Goal: Transaction & Acquisition: Purchase product/service

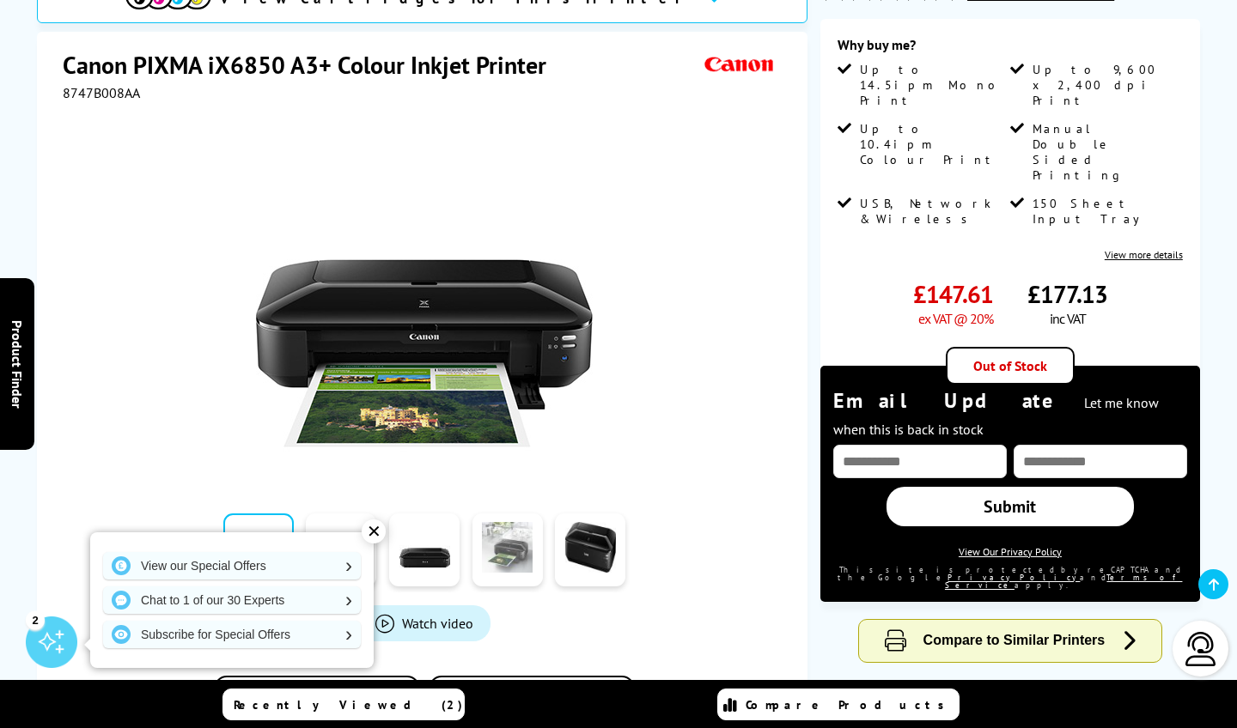
scroll to position [304, 0]
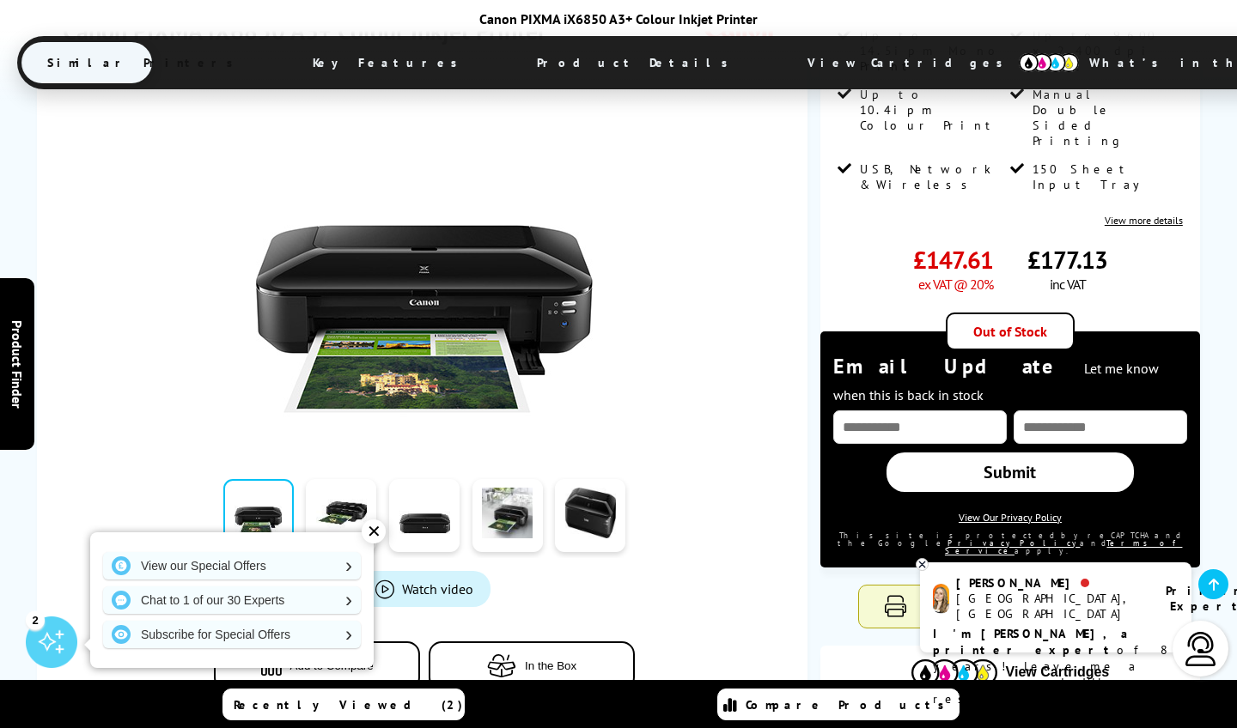
click at [374, 530] on div "✕" at bounding box center [374, 532] width 24 height 24
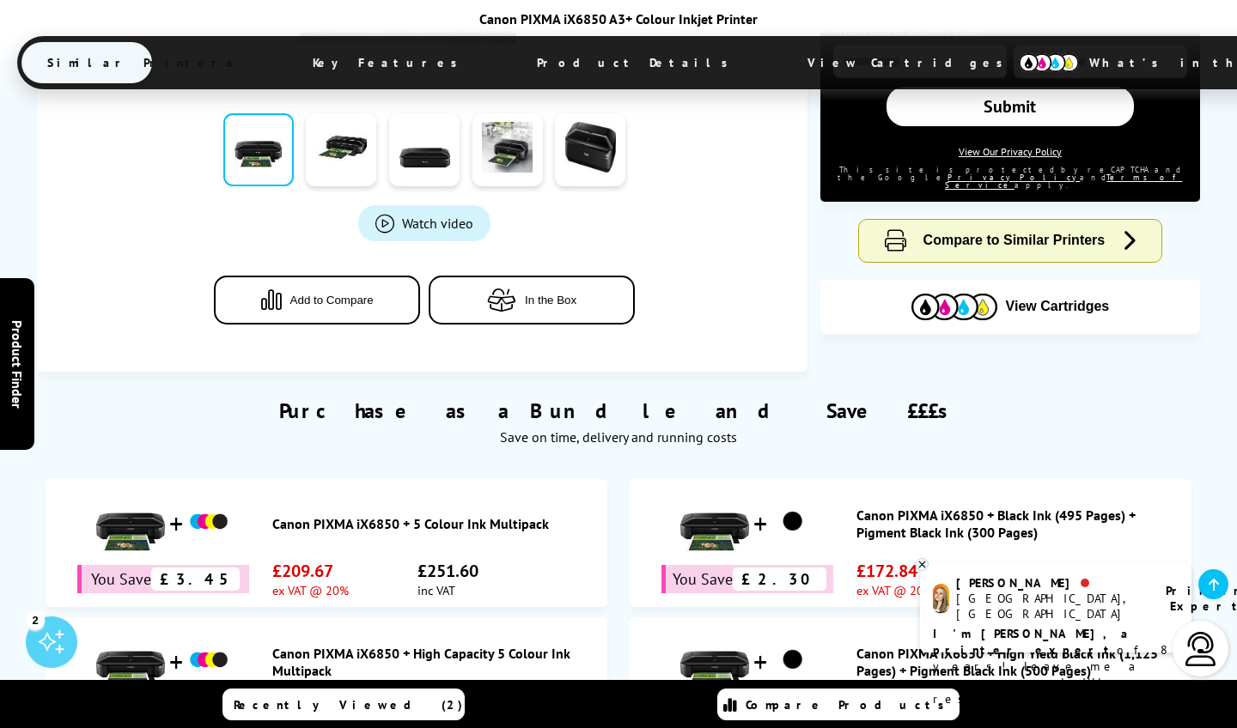
scroll to position [691, 0]
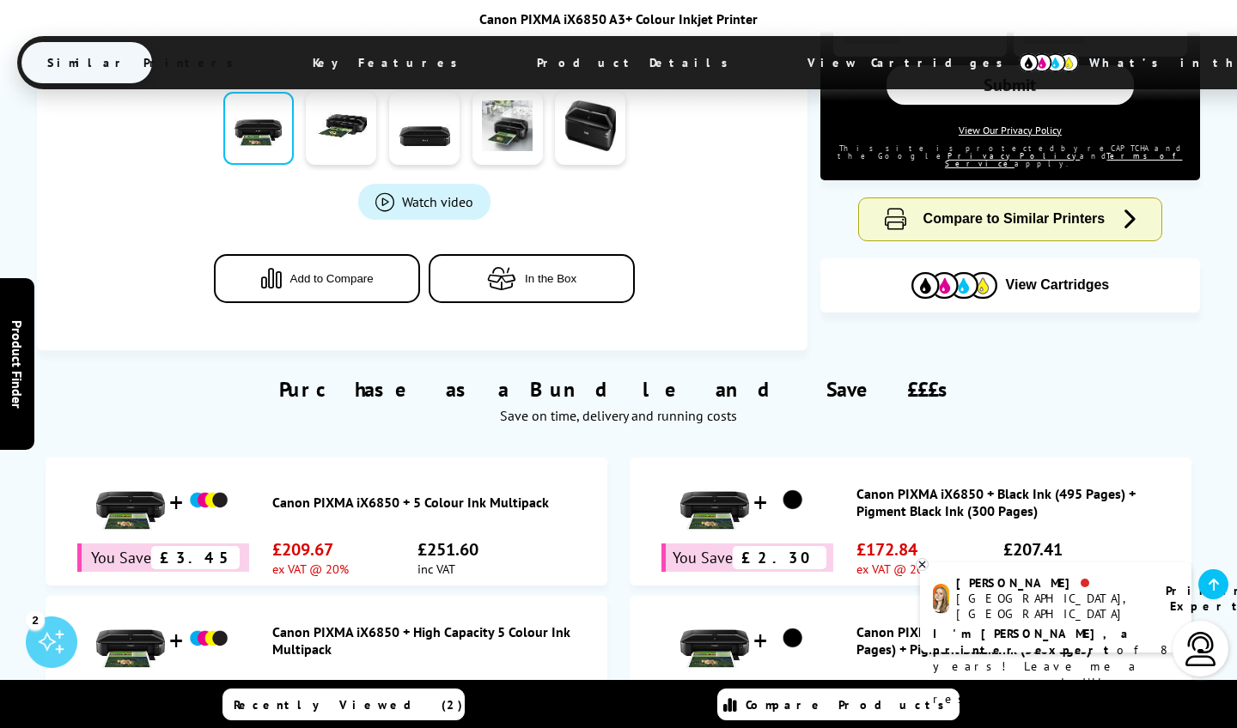
click at [979, 211] on span "Compare to Similar Printers" at bounding box center [1014, 218] width 182 height 15
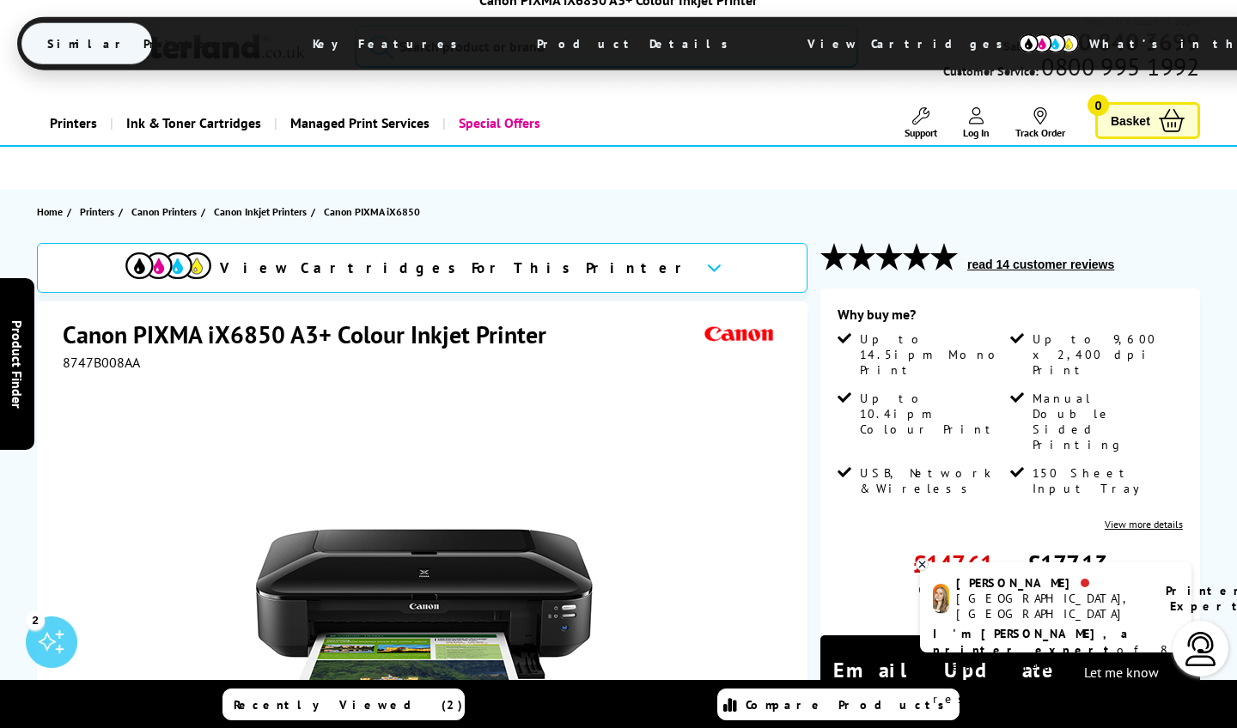
scroll to position [0, 0]
click at [641, 48] on input "search" at bounding box center [606, 46] width 502 height 43
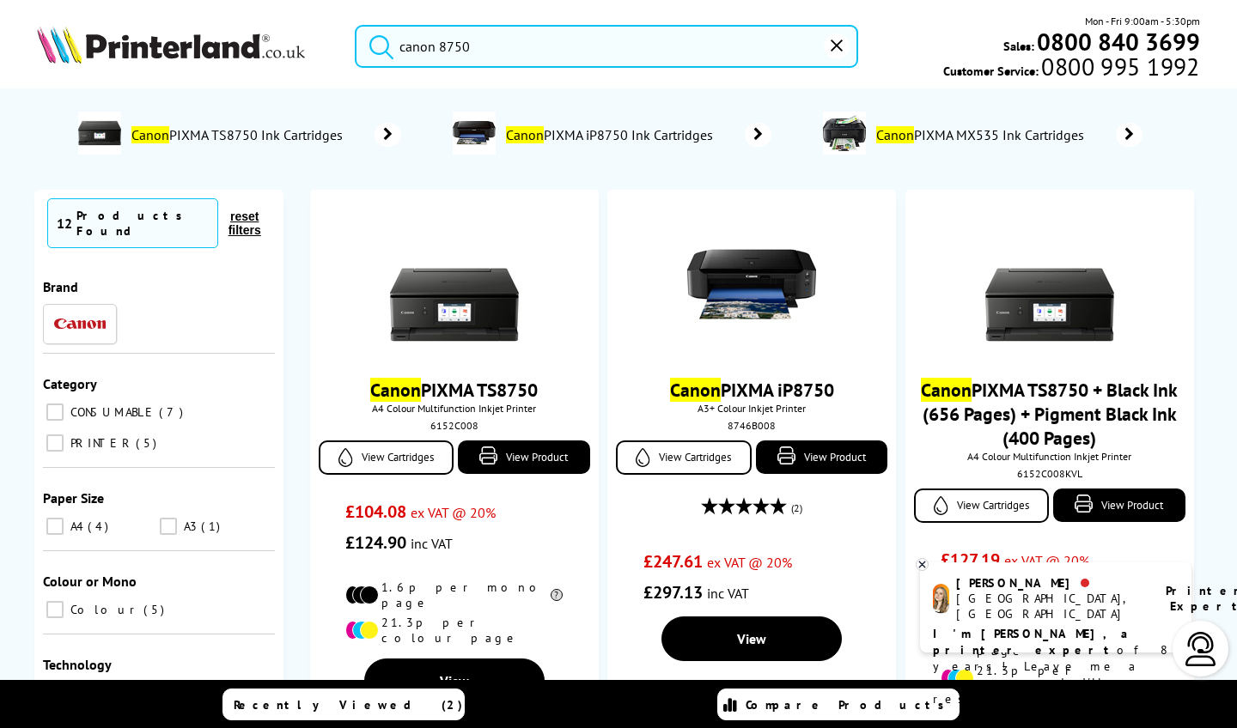
type input "canon 8750"
click at [377, 43] on button "submit" at bounding box center [377, 44] width 43 height 38
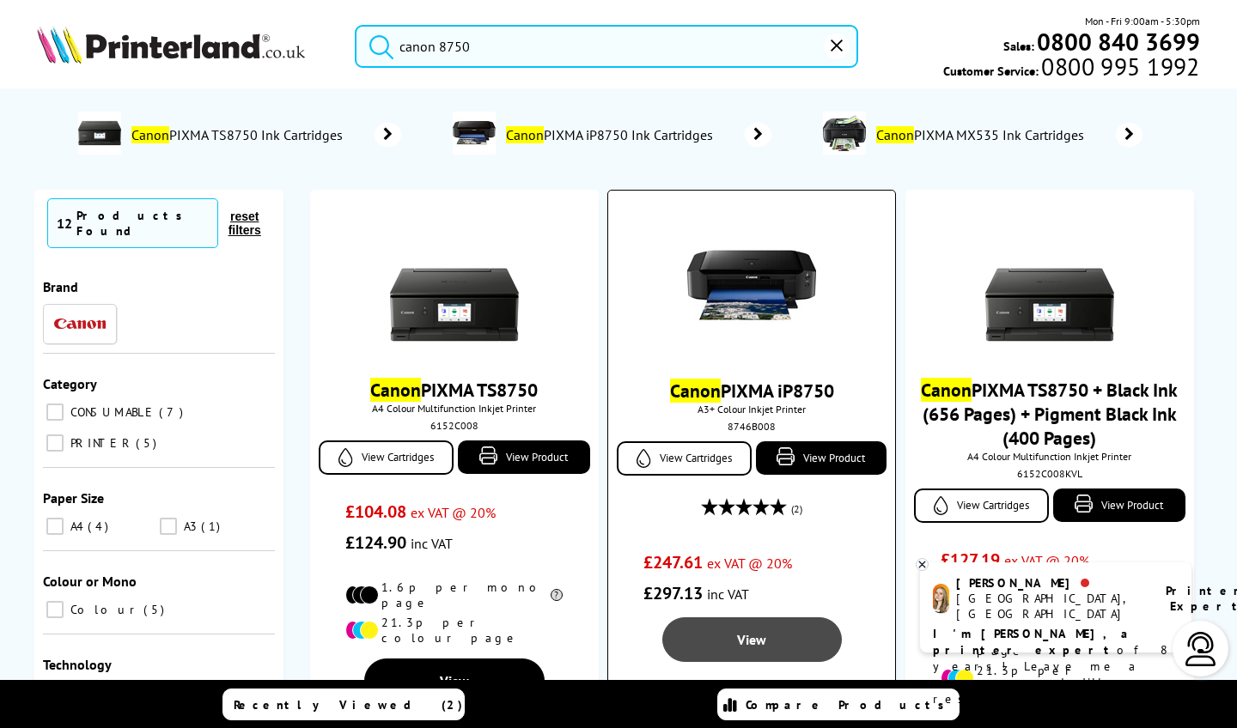
click at [780, 636] on link "View" at bounding box center [751, 639] width 179 height 45
